Goal: Check status: Check status

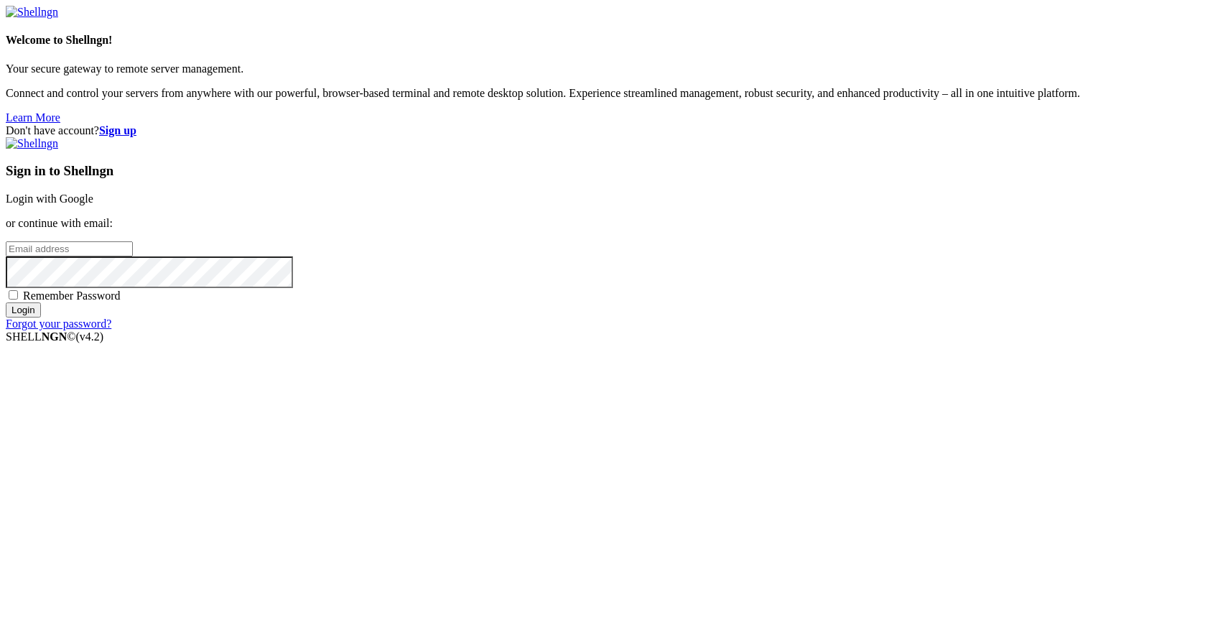
type input "[PERSON_NAME][EMAIL_ADDRESS][DOMAIN_NAME]"
click at [41, 317] on input "Login" at bounding box center [23, 309] width 35 height 15
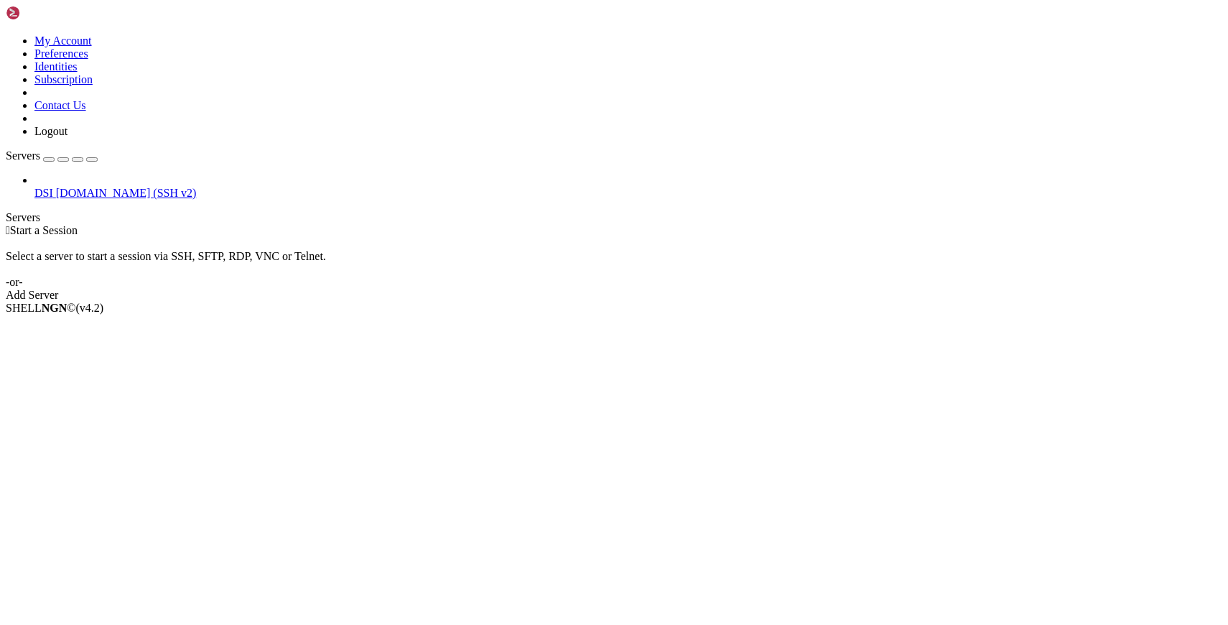
click at [53, 187] on span "DSI" at bounding box center [43, 193] width 19 height 12
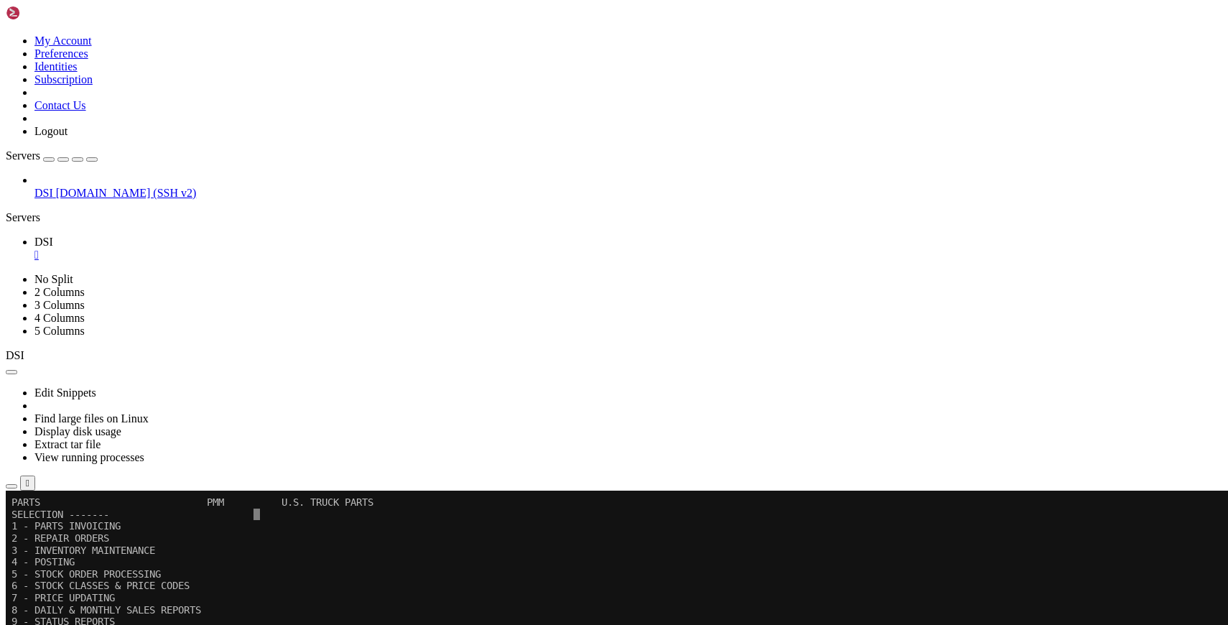
click at [92, 159] on icon "button" at bounding box center [92, 159] width 0 height 0
click at [422, 616] on x-row "9 - STATUS REPORTS" at bounding box center [607, 621] width 1193 height 12
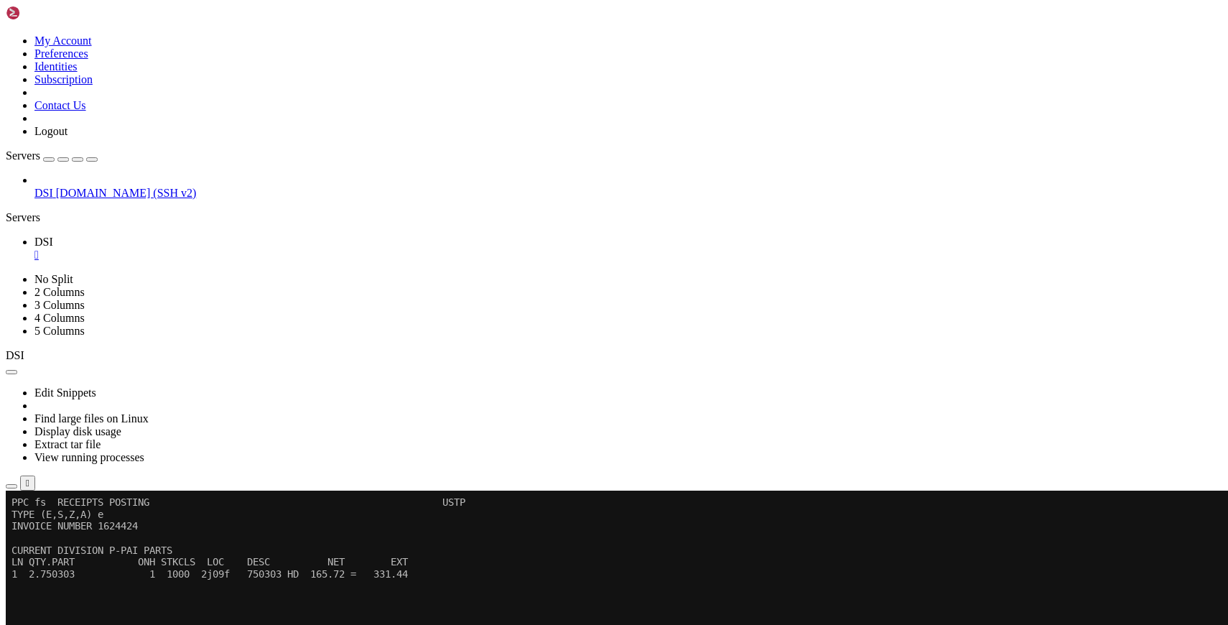
click at [382, 624] on x-row at bounding box center [607, 633] width 1193 height 12
